Goal: Find specific page/section: Find specific page/section

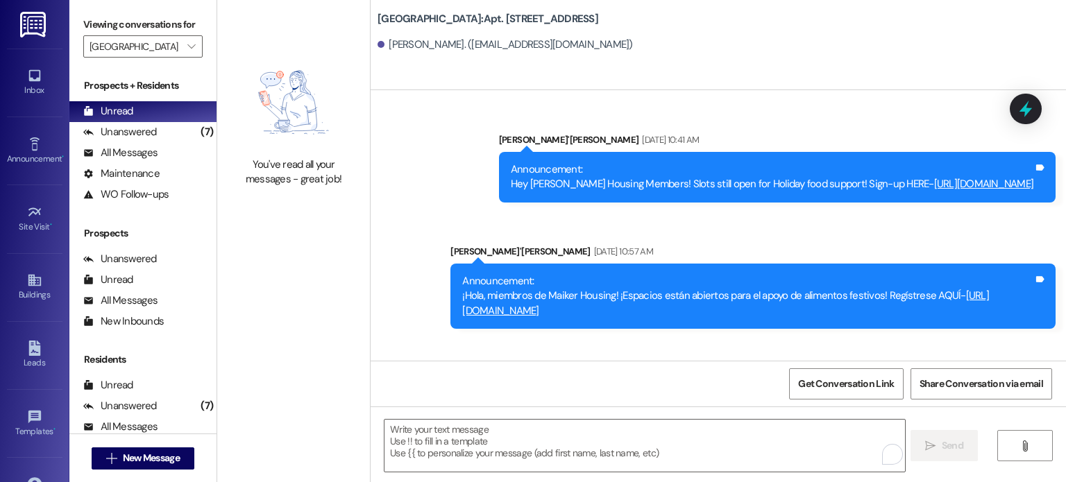
scroll to position [41876, 0]
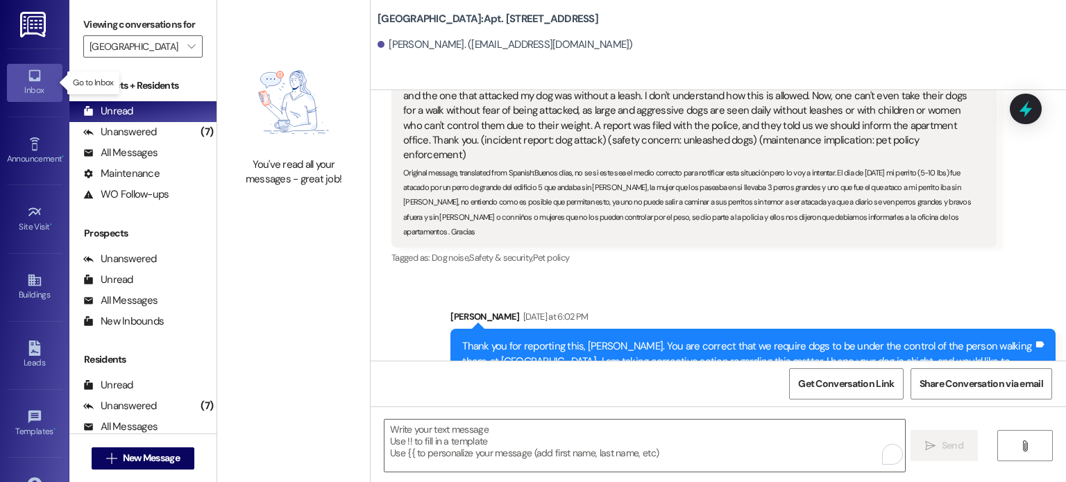
click at [28, 80] on icon at bounding box center [34, 76] width 12 height 12
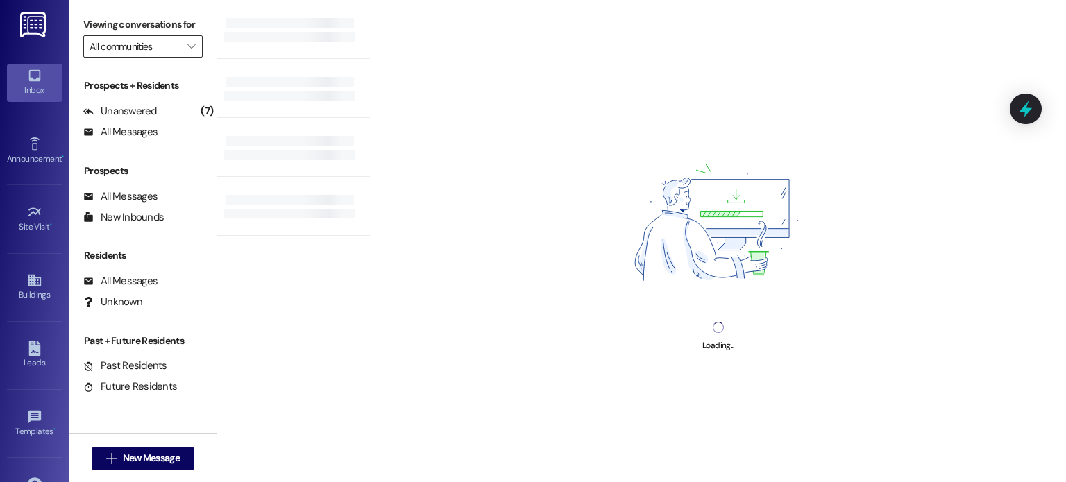
click at [128, 44] on input "All communities" at bounding box center [135, 46] width 91 height 22
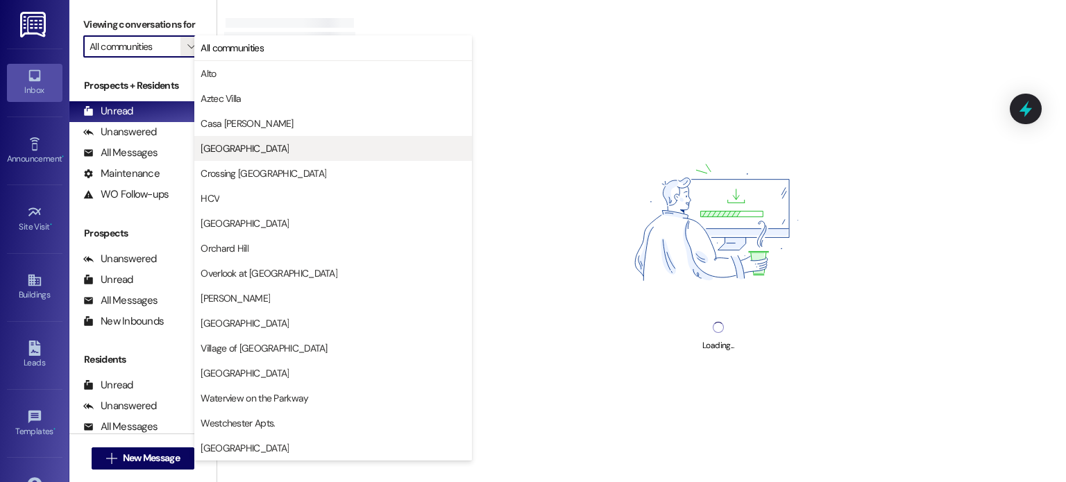
click at [234, 140] on button "[GEOGRAPHIC_DATA]" at bounding box center [333, 148] width 278 height 25
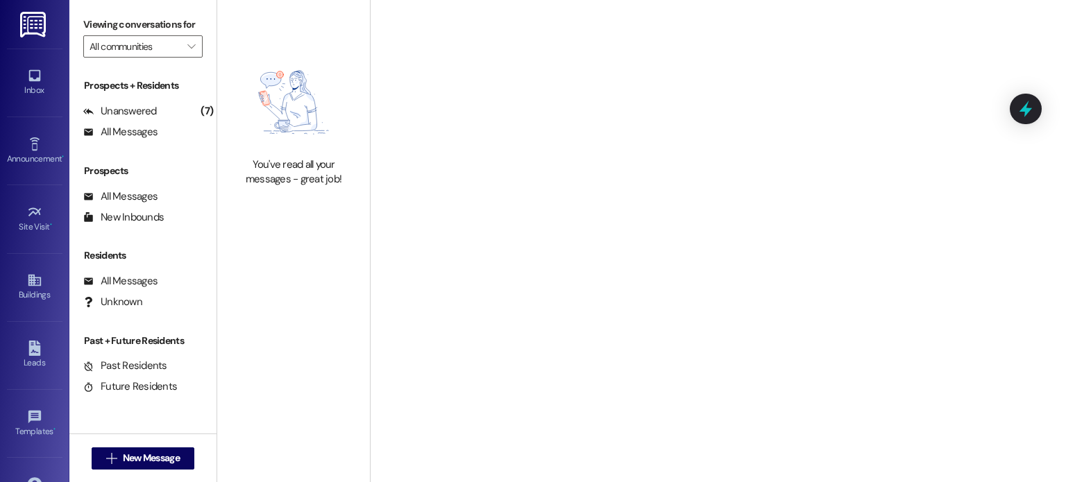
type input "[GEOGRAPHIC_DATA]"
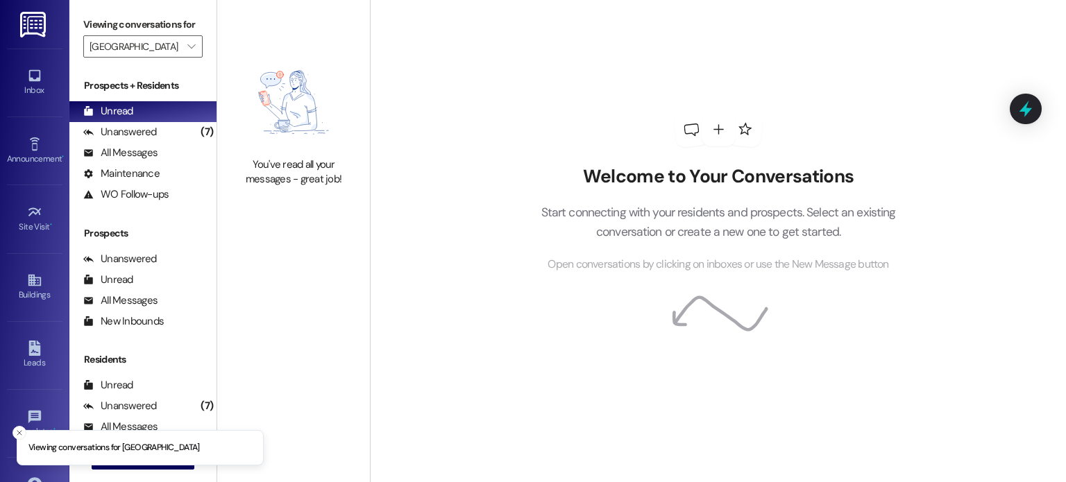
click at [30, 22] on img at bounding box center [34, 25] width 28 height 26
